Goal: Information Seeking & Learning: Learn about a topic

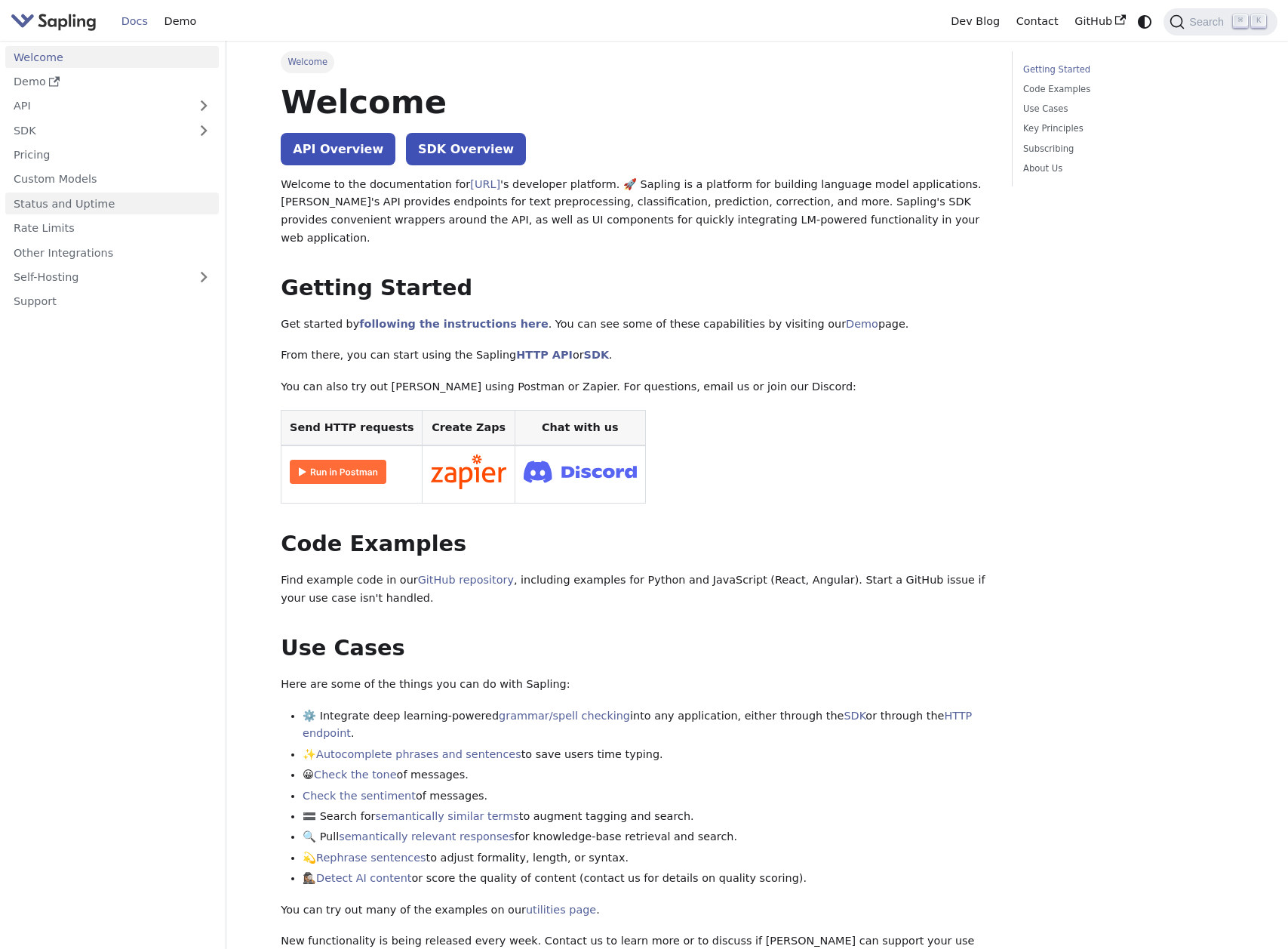
click at [160, 195] on link "Status and Uptime" at bounding box center [113, 203] width 214 height 22
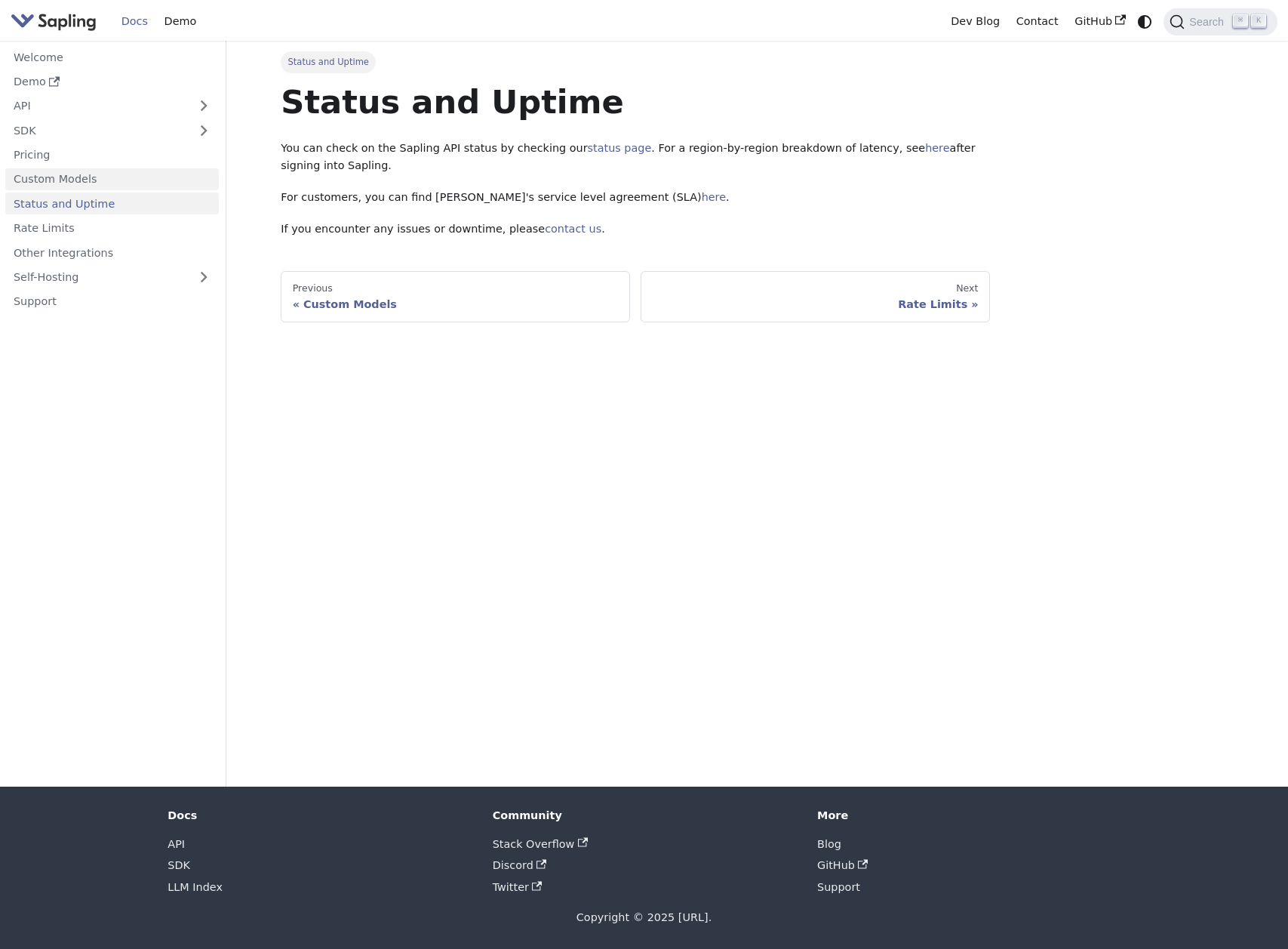
click at [159, 186] on link "Custom Models" at bounding box center [113, 179] width 214 height 22
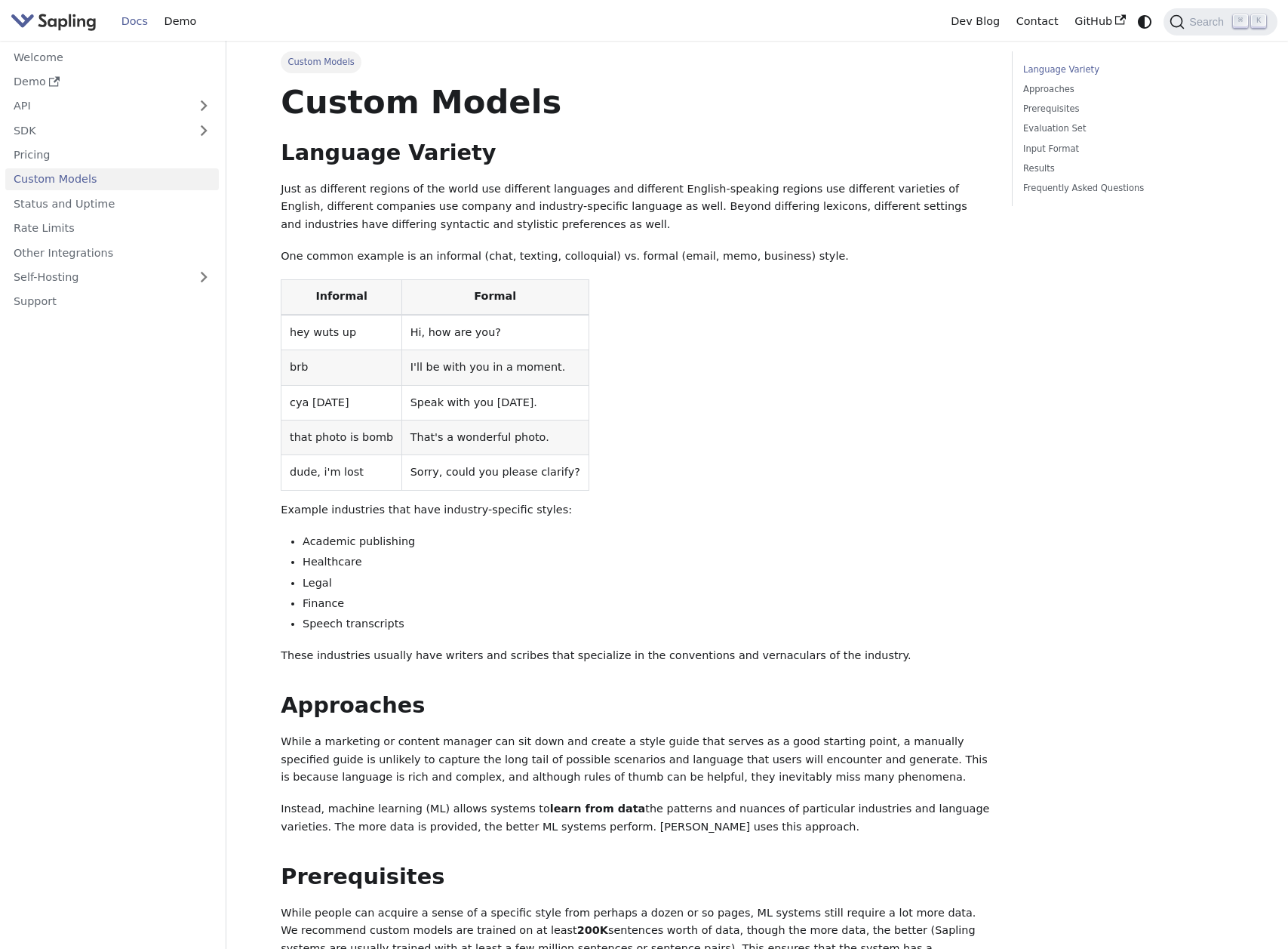
click at [324, 372] on td "brb" at bounding box center [342, 367] width 121 height 35
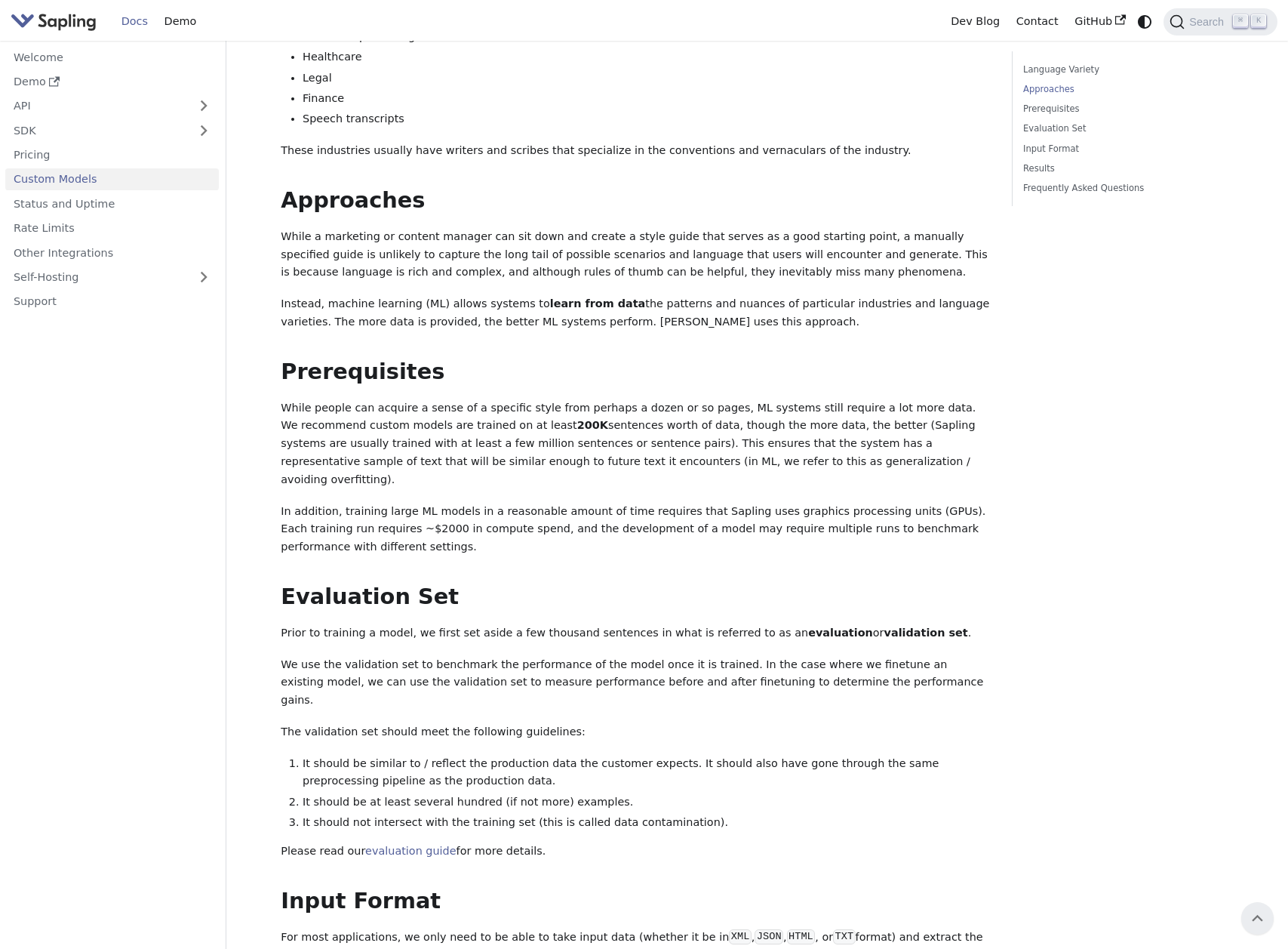
scroll to position [195, 0]
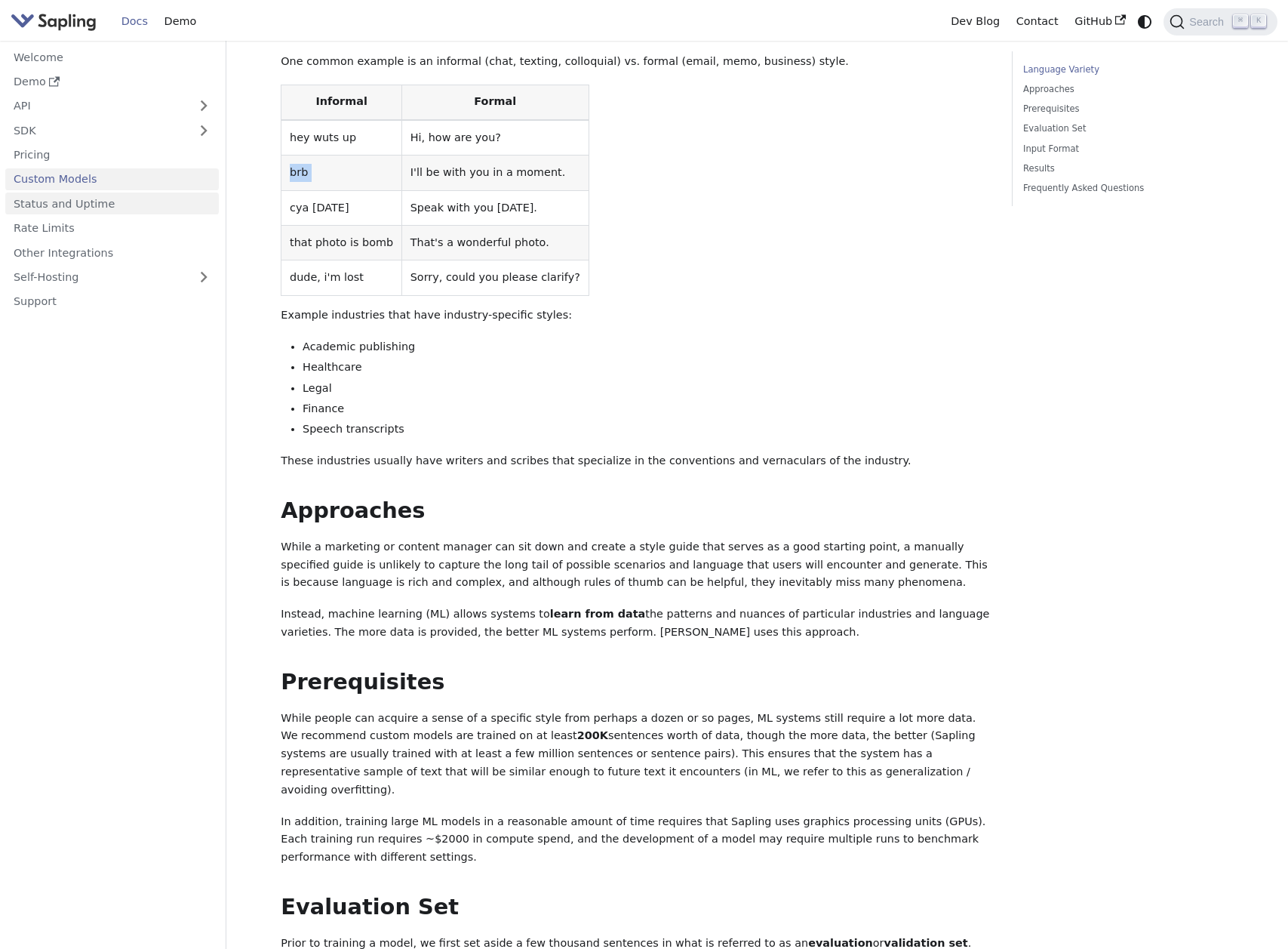
click at [154, 212] on link "Status and Uptime" at bounding box center [113, 203] width 214 height 22
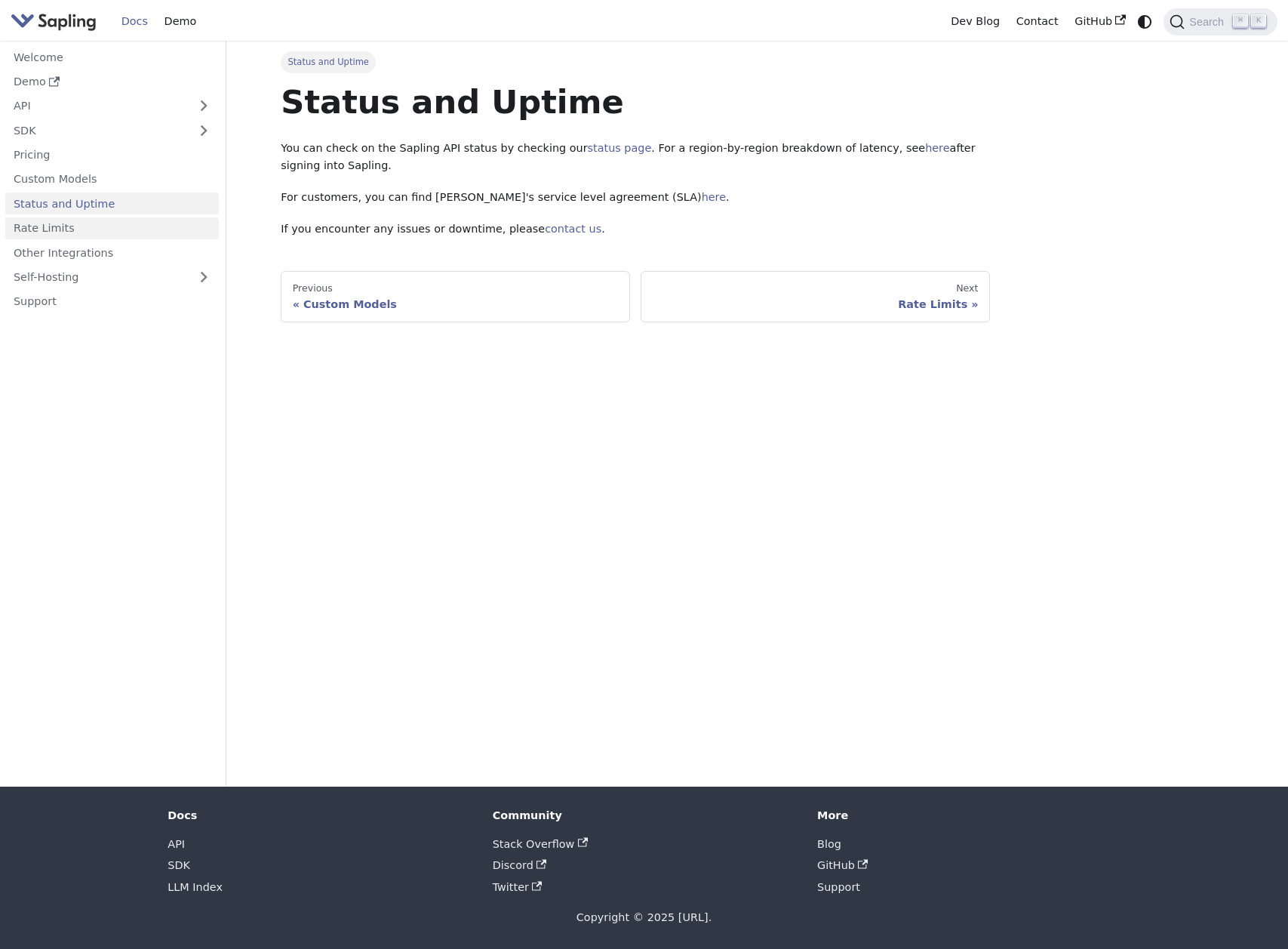
click at [146, 225] on link "Rate Limits" at bounding box center [113, 228] width 214 height 22
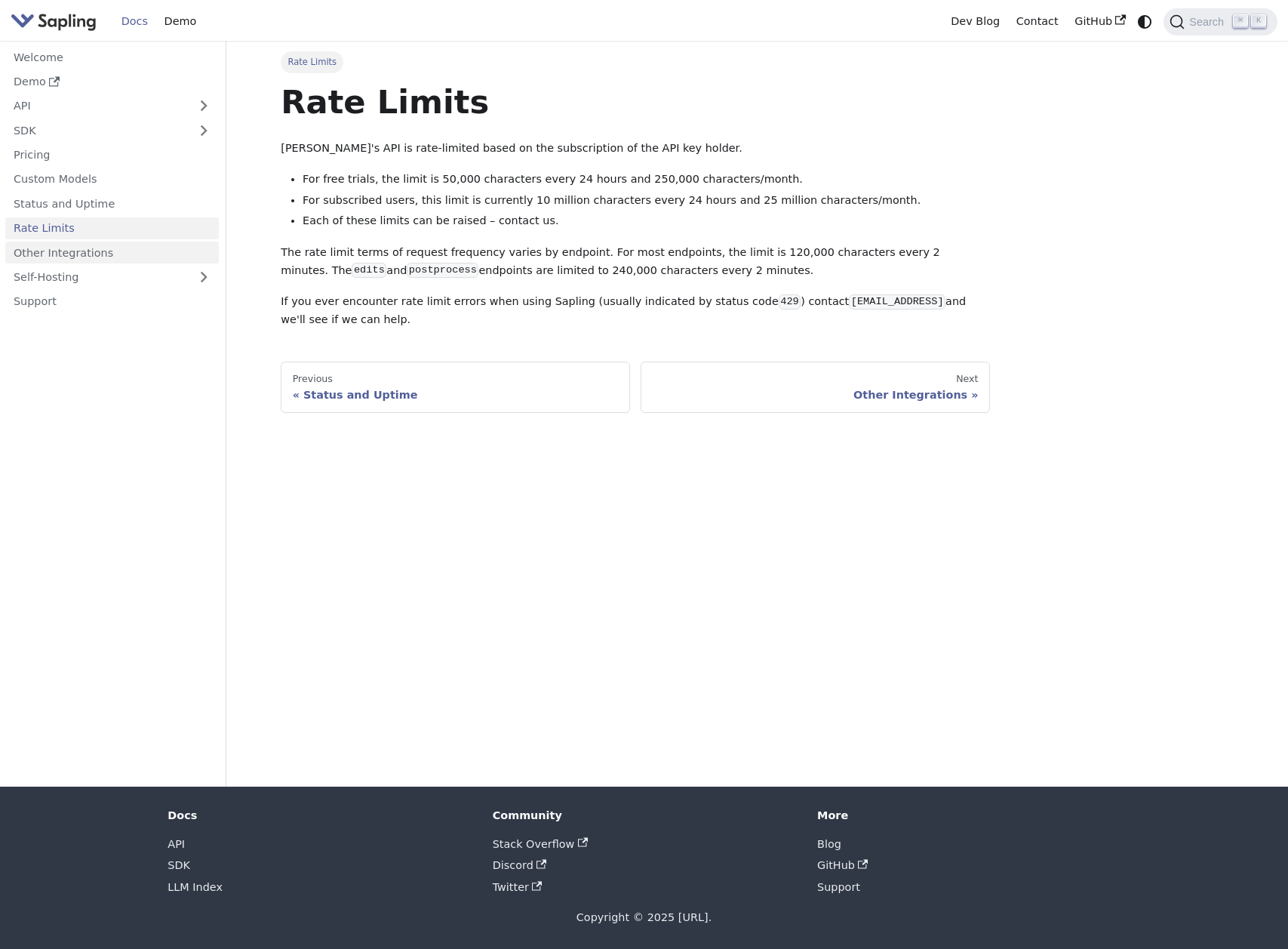
click at [146, 247] on link "Other Integrations" at bounding box center [113, 252] width 214 height 22
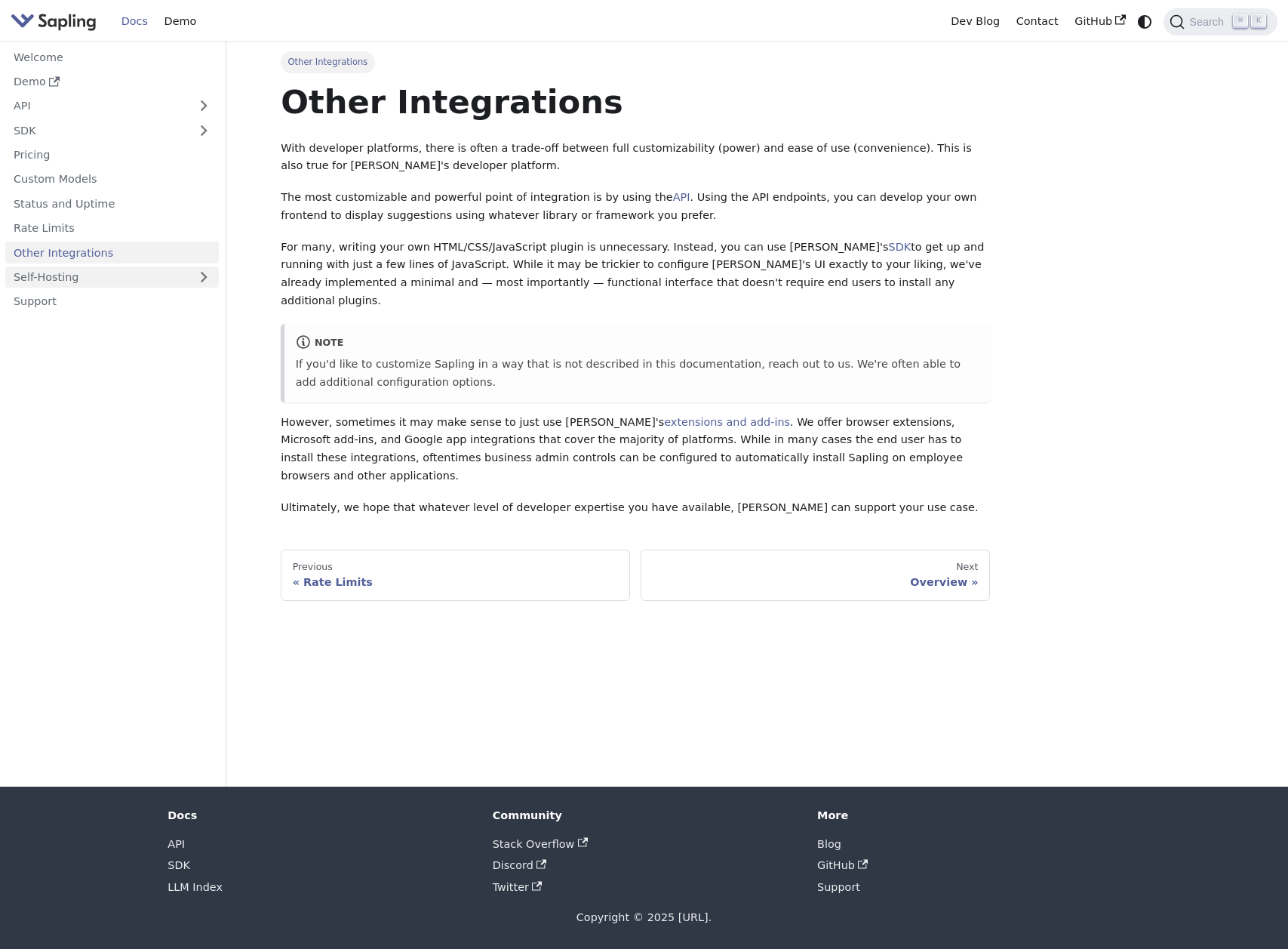
click at [146, 269] on link "Self-Hosting" at bounding box center [113, 277] width 214 height 22
click at [148, 297] on link "Overview" at bounding box center [116, 301] width 205 height 22
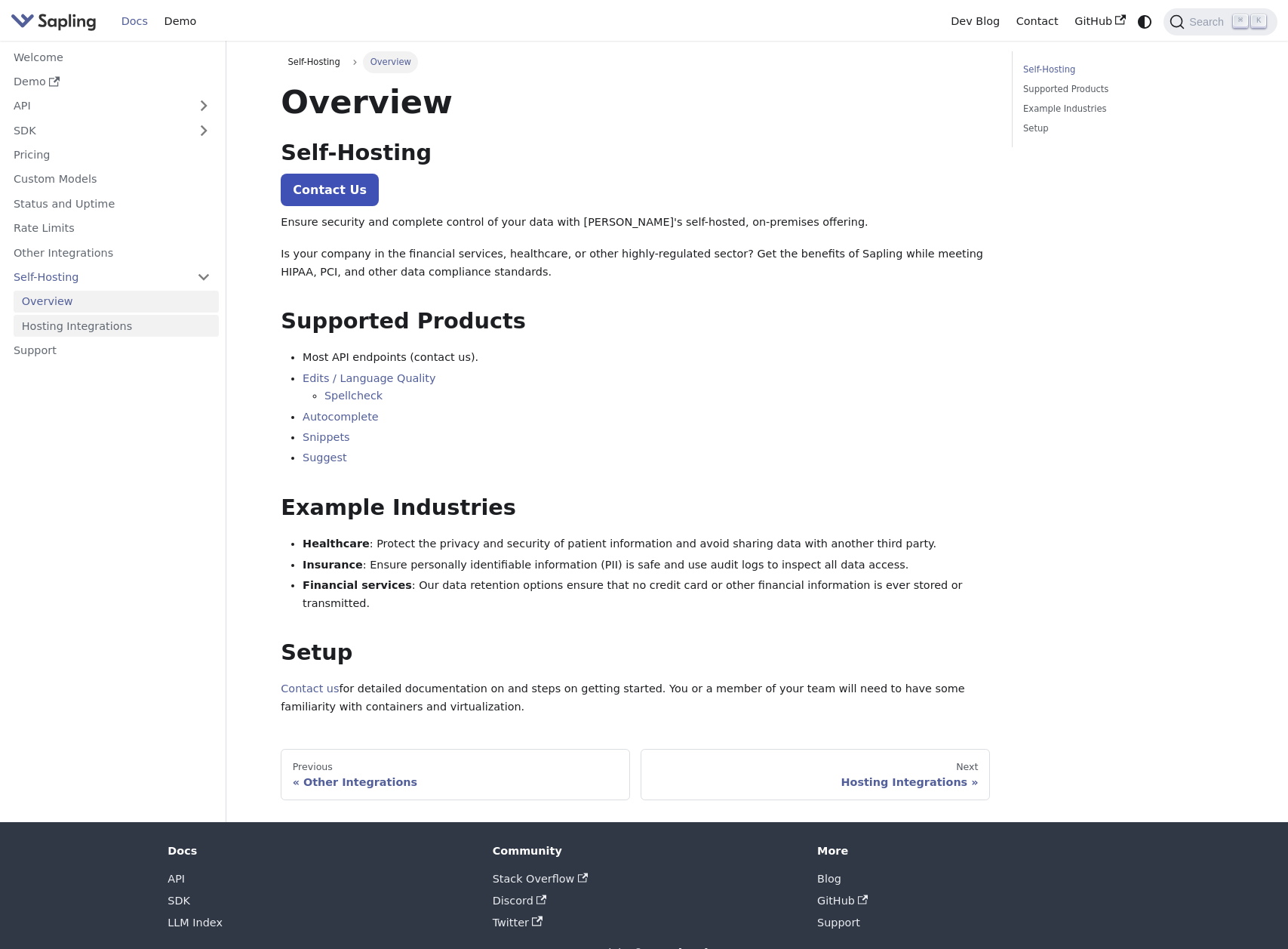
click at [147, 320] on link "Hosting Integrations" at bounding box center [116, 325] width 205 height 22
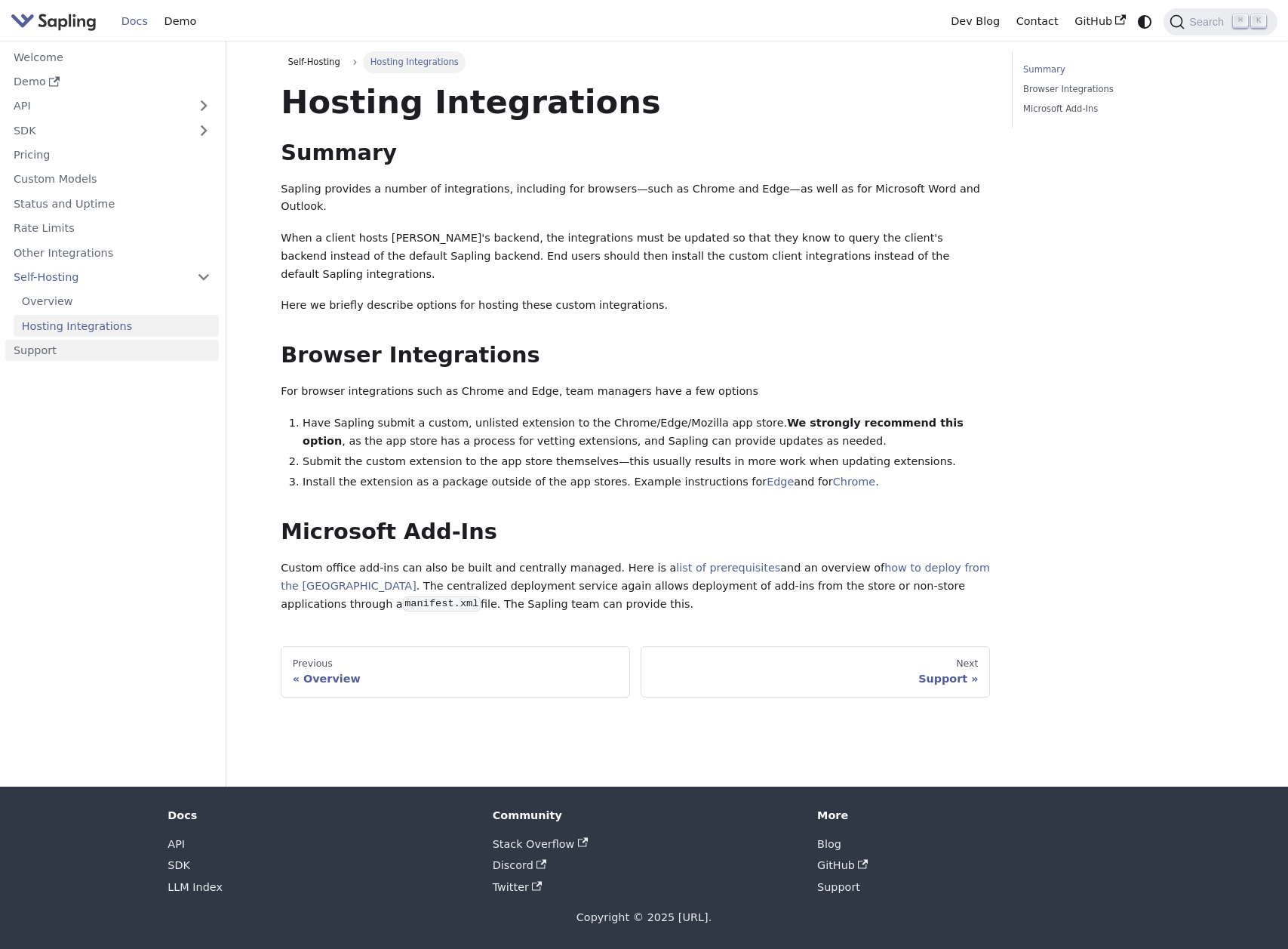
click at [135, 348] on link "Support" at bounding box center [113, 350] width 214 height 22
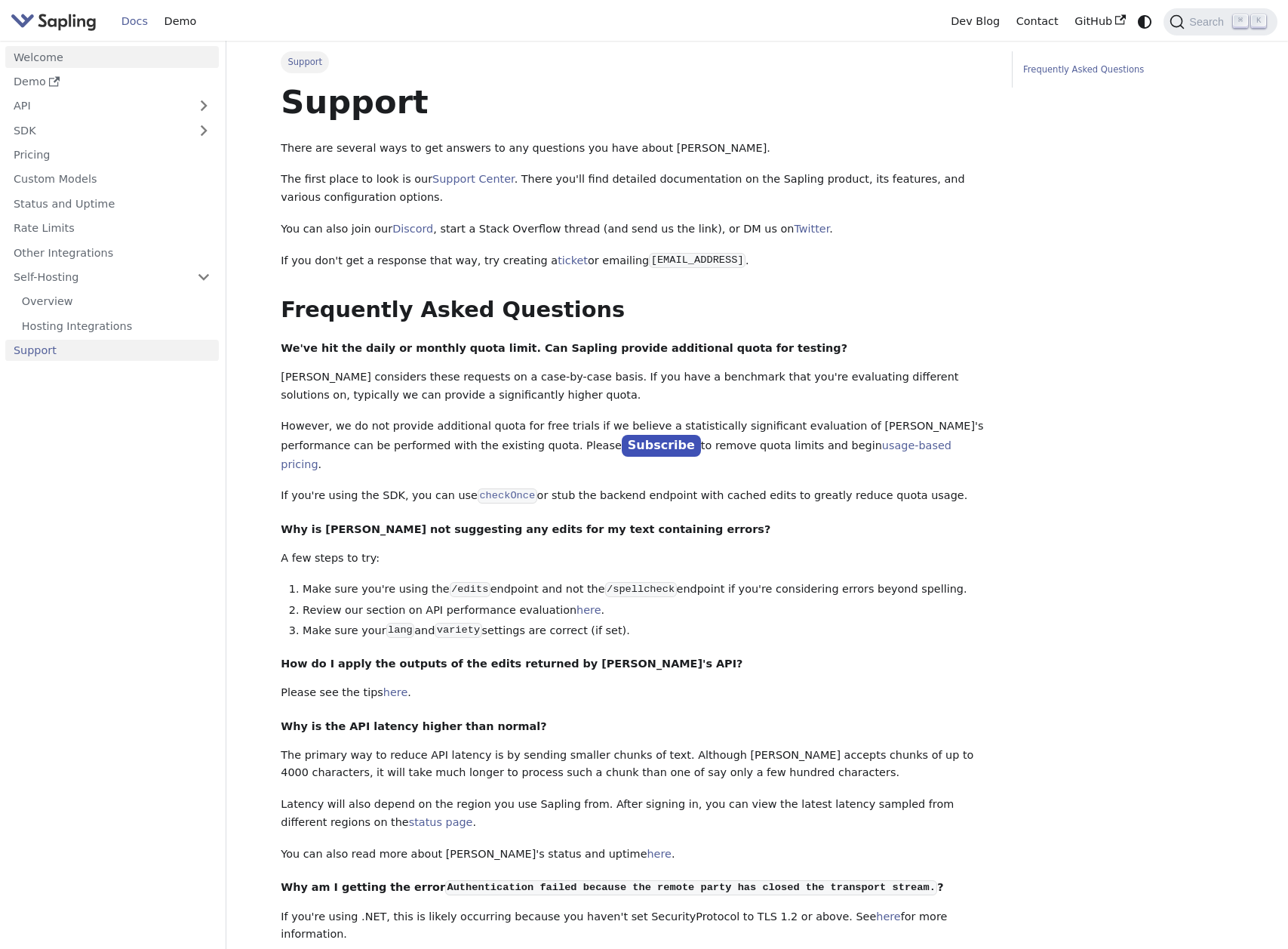
click at [36, 58] on link "Welcome" at bounding box center [113, 56] width 214 height 22
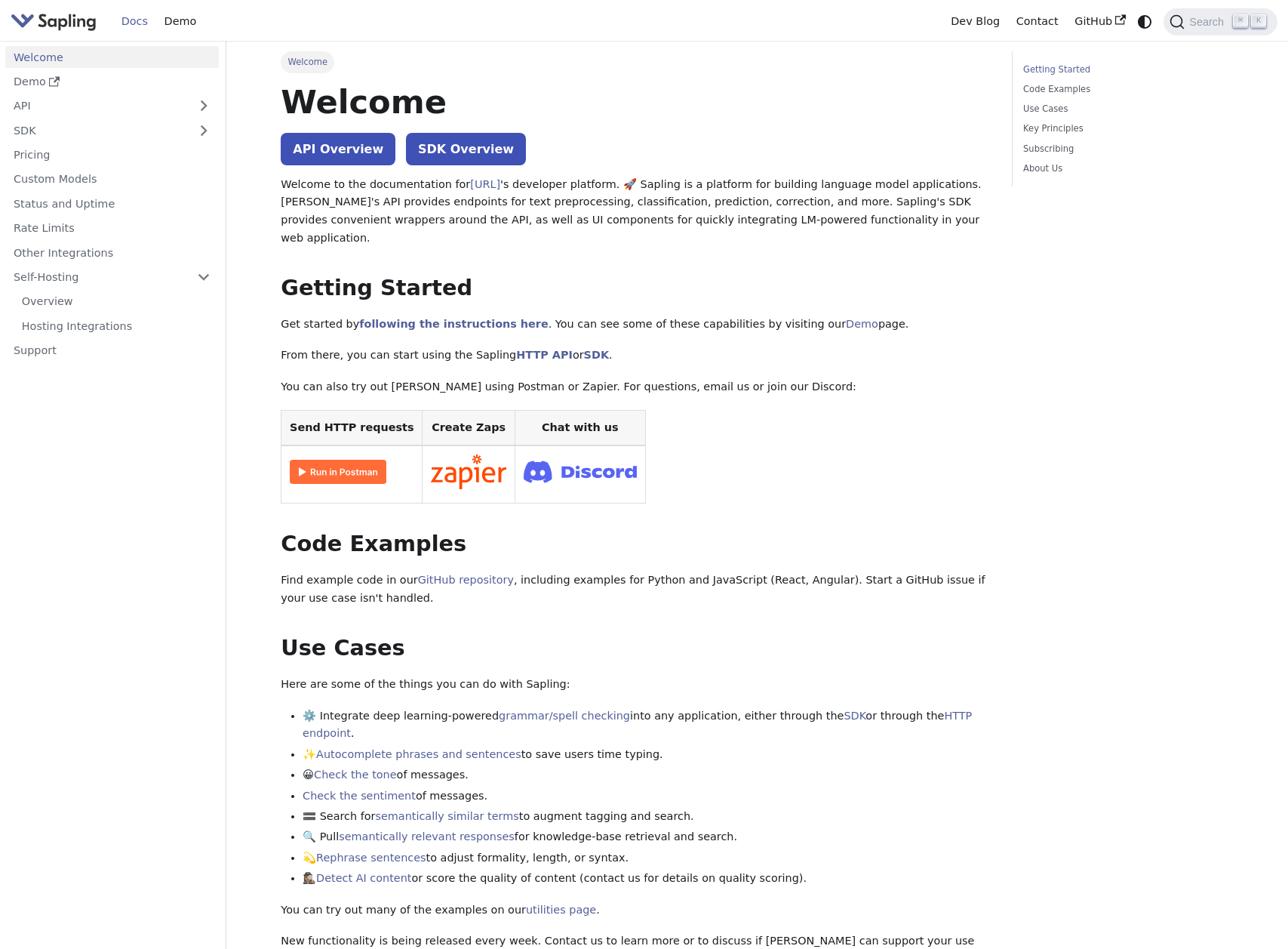
click at [49, 27] on img "Main" at bounding box center [53, 21] width 86 height 22
click at [675, 484] on table "Send HTTP requests Create Zaps Chat with us" at bounding box center [635, 457] width 709 height 93
